Goal: Obtain resource: Download file/media

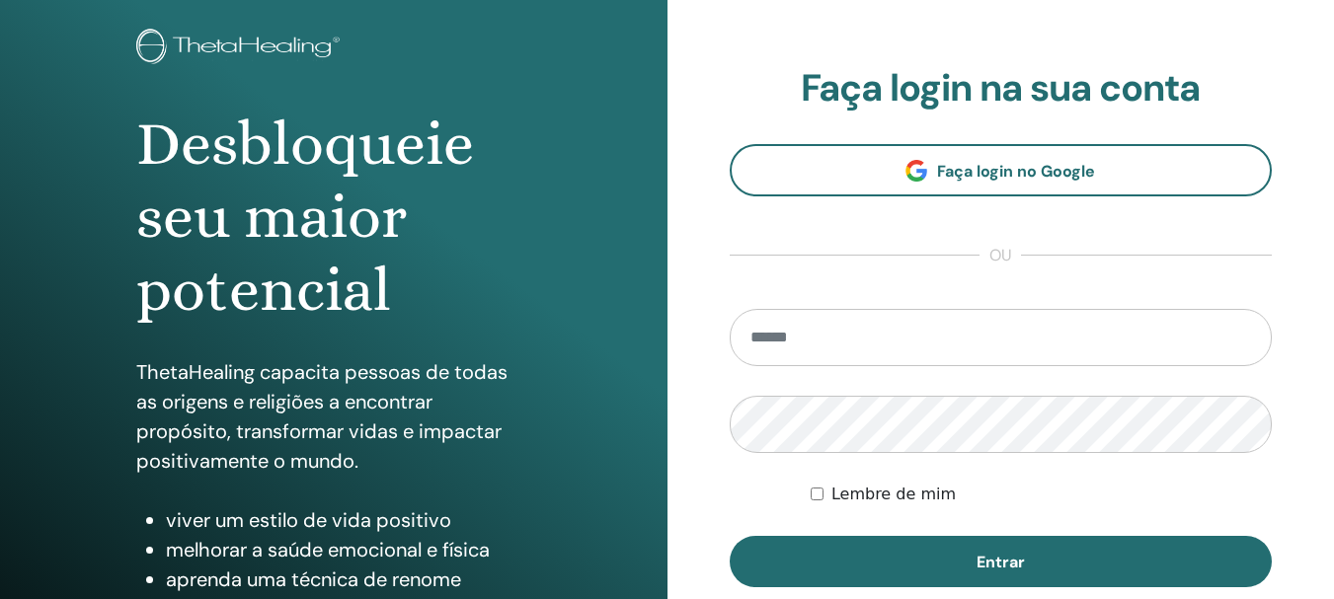
scroll to position [296, 0]
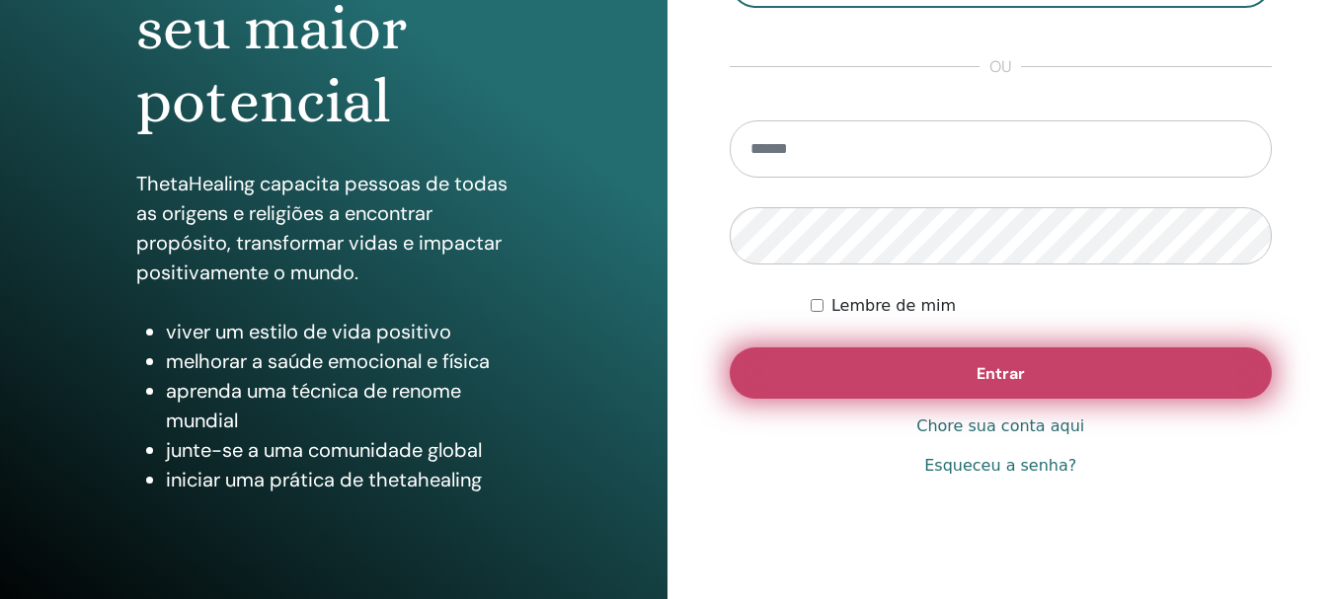
type input "**********"
click at [976, 376] on font "Entrar" at bounding box center [1000, 373] width 48 height 21
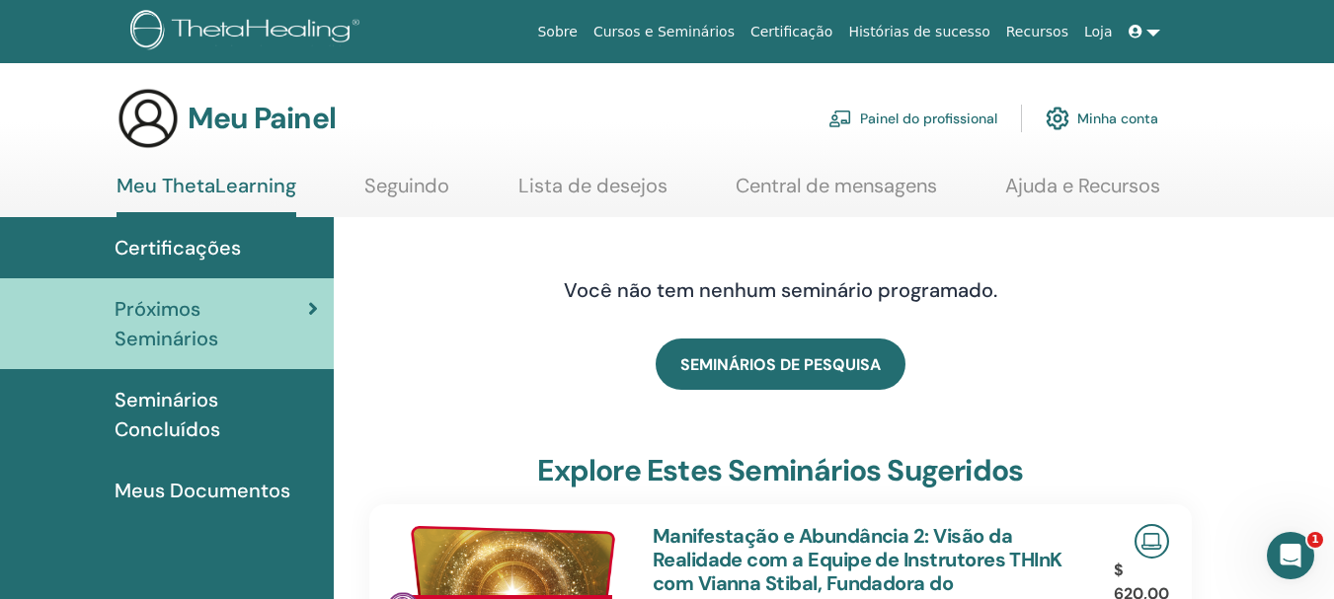
click at [204, 250] on font "Certificações" at bounding box center [178, 248] width 126 height 26
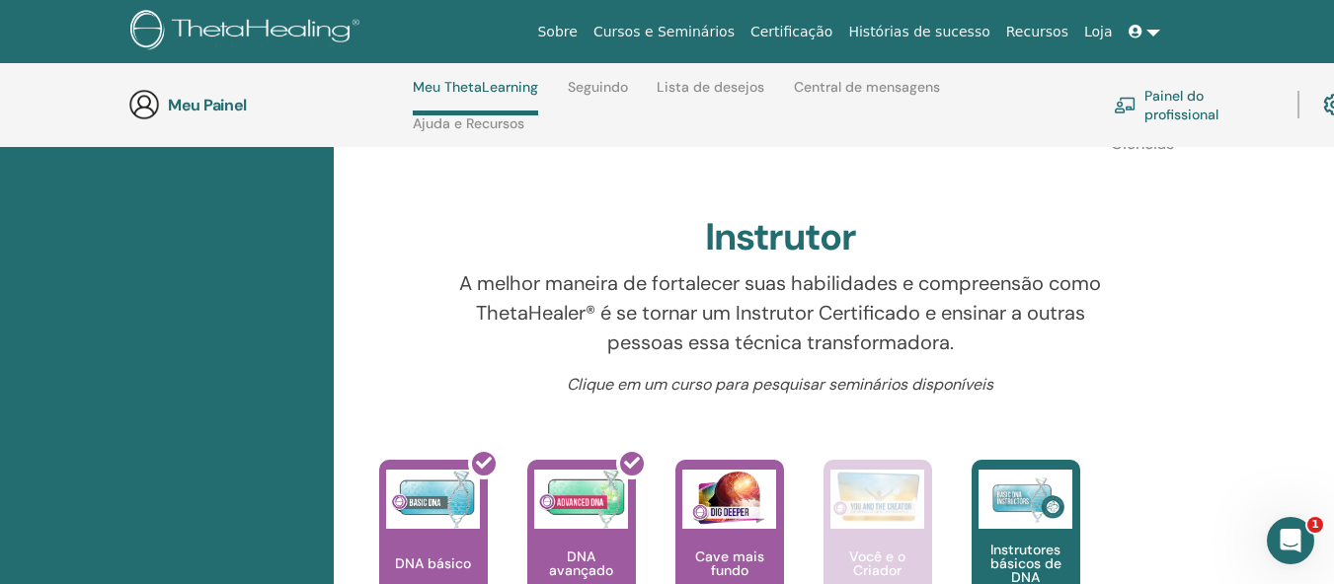
scroll to position [775, 0]
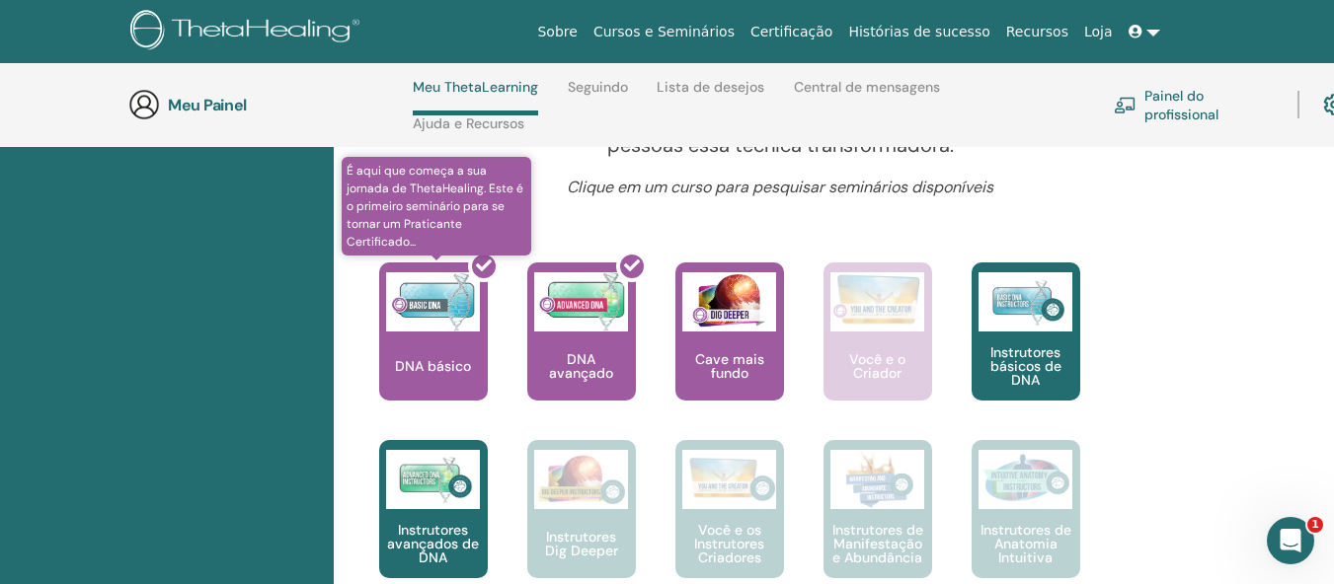
click at [431, 337] on div at bounding box center [445, 340] width 109 height 178
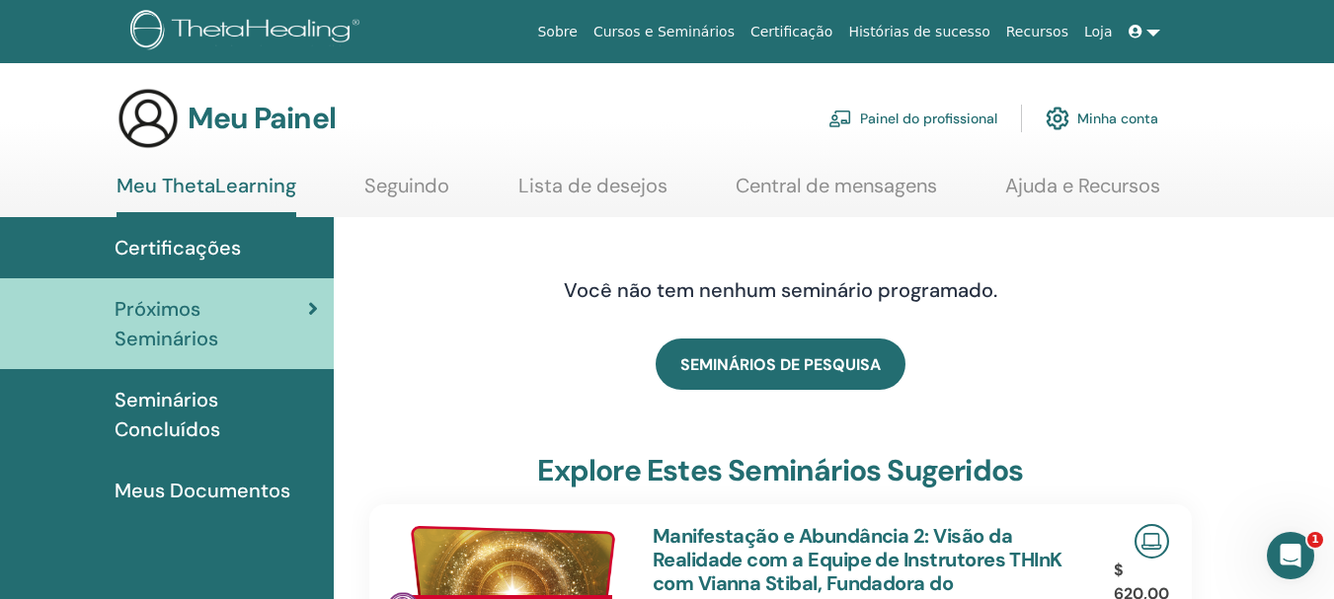
click at [918, 119] on font "Painel do profissional" at bounding box center [928, 120] width 137 height 18
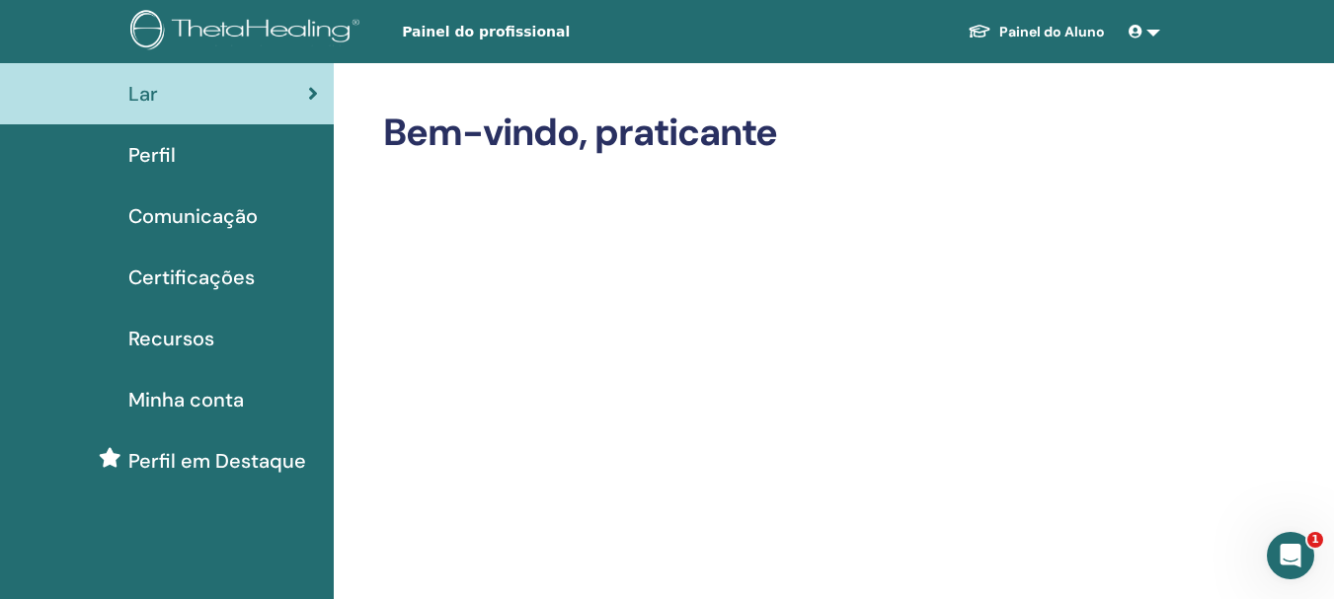
click at [221, 278] on font "Certificações" at bounding box center [191, 278] width 126 height 26
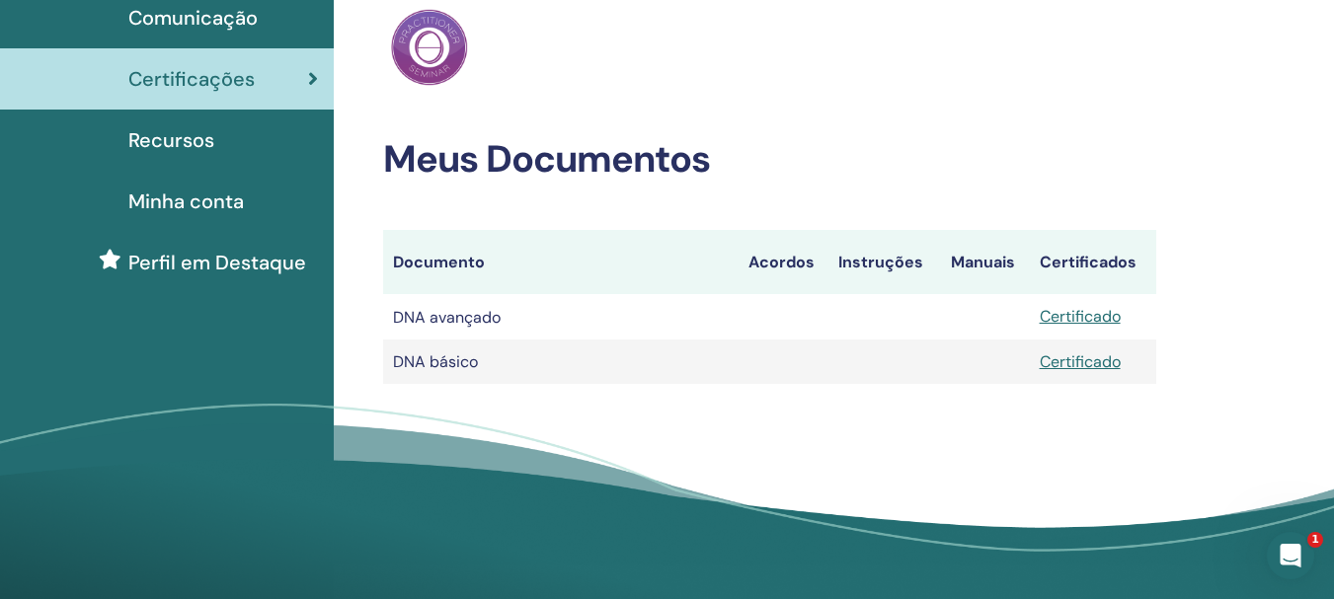
scroll to position [197, 0]
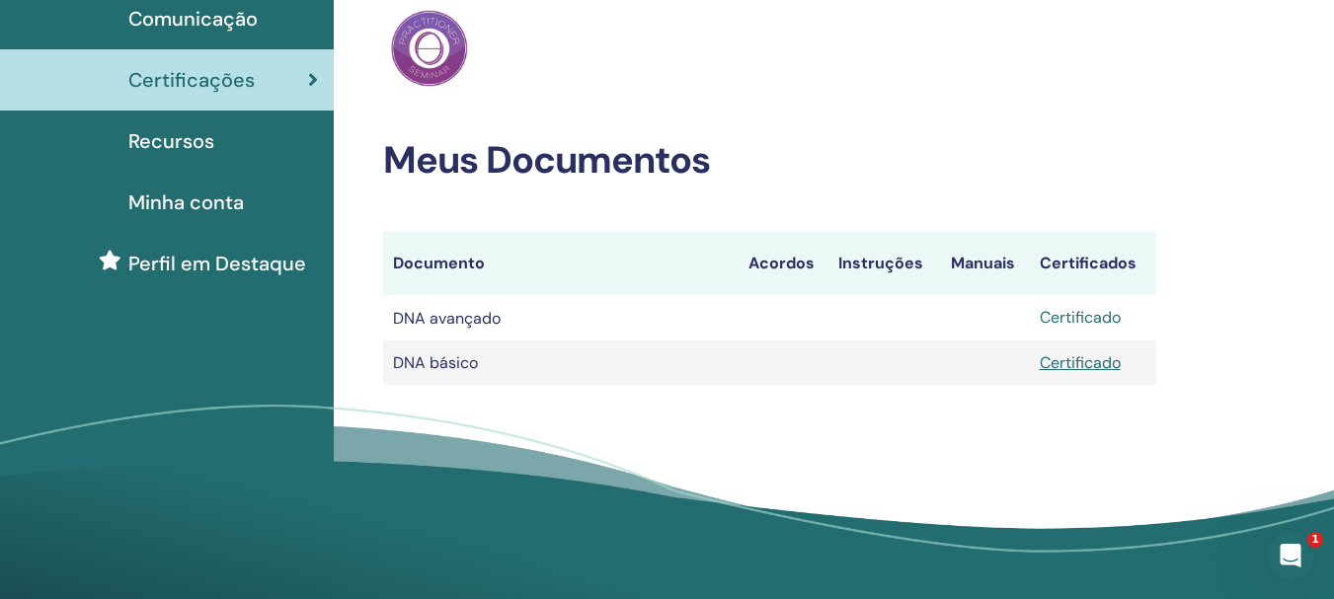
click at [1107, 315] on font "Certificado" at bounding box center [1080, 317] width 81 height 21
click at [1092, 318] on font "Certificado" at bounding box center [1080, 317] width 81 height 21
click at [1102, 361] on font "Certificado" at bounding box center [1080, 362] width 81 height 21
